Goal: Task Accomplishment & Management: Manage account settings

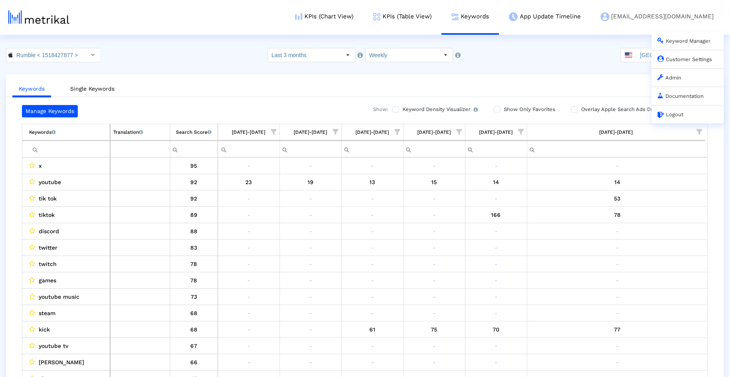
click at [673, 77] on link "Admin" at bounding box center [670, 78] width 24 height 6
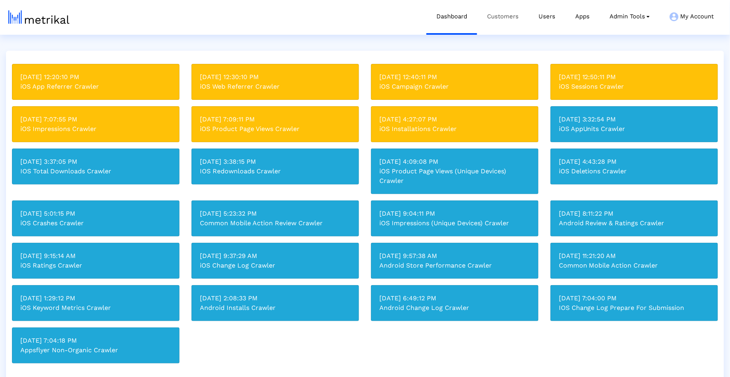
click at [509, 24] on link "Customers" at bounding box center [502, 16] width 51 height 33
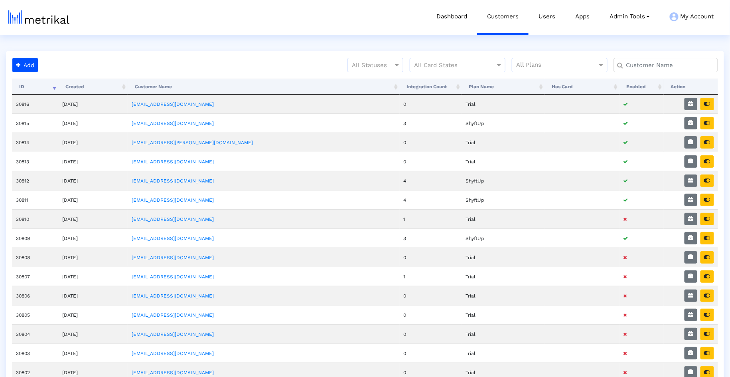
click at [683, 69] on input "text" at bounding box center [668, 65] width 94 height 8
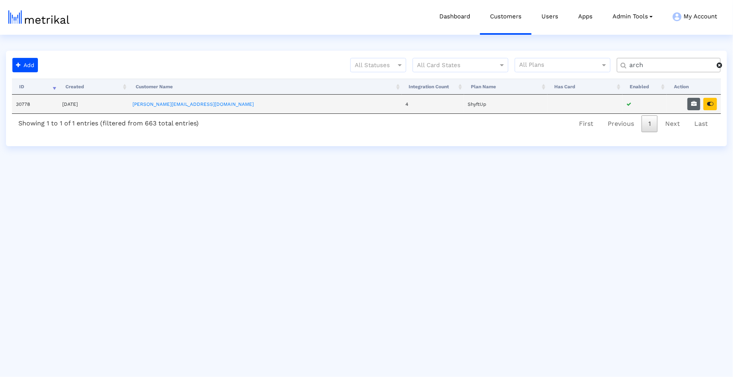
type input "arch"
click at [695, 105] on icon "button" at bounding box center [694, 104] width 6 height 6
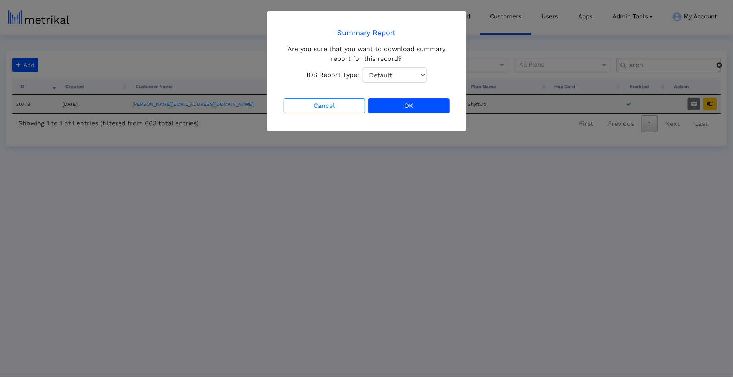
click at [415, 75] on select "Default Total Downloads New Downloads Redownloads" at bounding box center [395, 74] width 64 height 15
select select "1: 1"
click at [420, 108] on button "OK" at bounding box center [408, 105] width 81 height 15
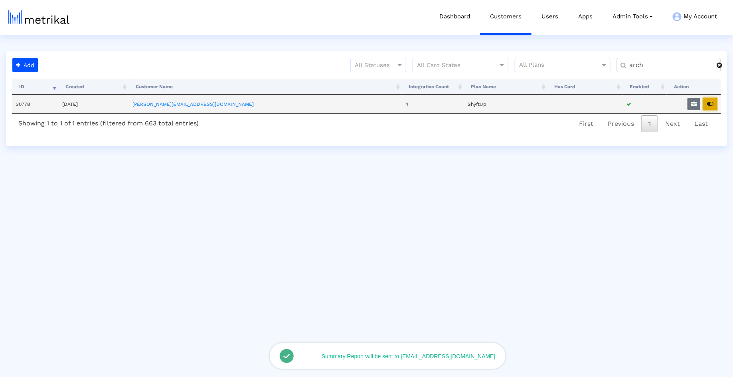
click at [709, 103] on icon "button" at bounding box center [710, 104] width 6 height 6
